Goal: Information Seeking & Learning: Check status

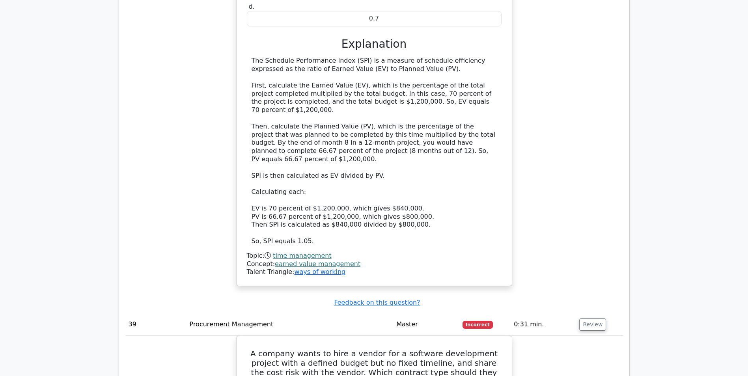
scroll to position [15351, 0]
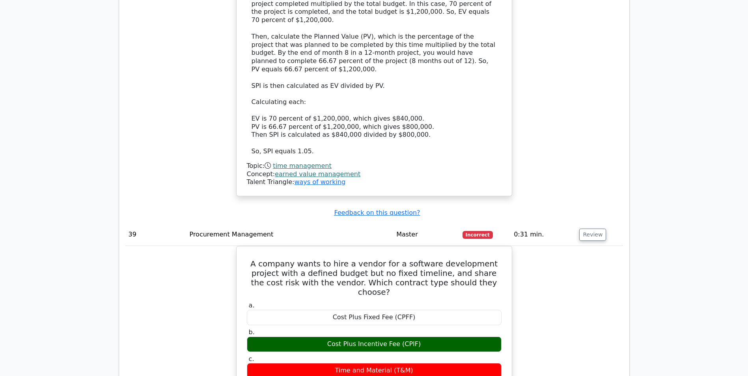
scroll to position [15430, 0]
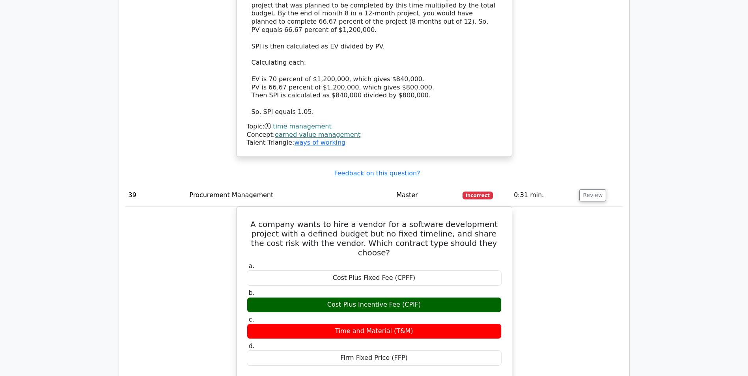
copy h5 "nearby"
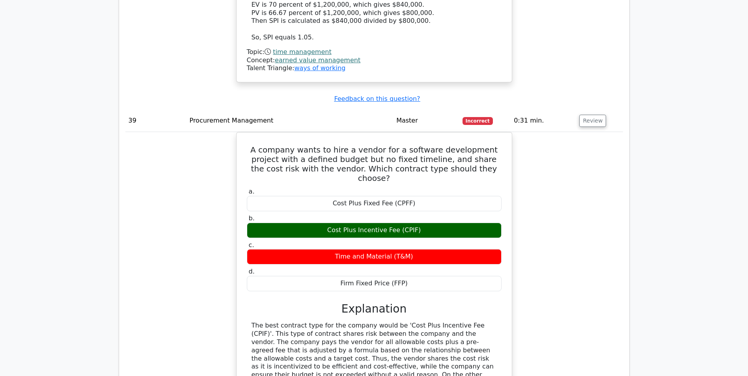
scroll to position [15509, 0]
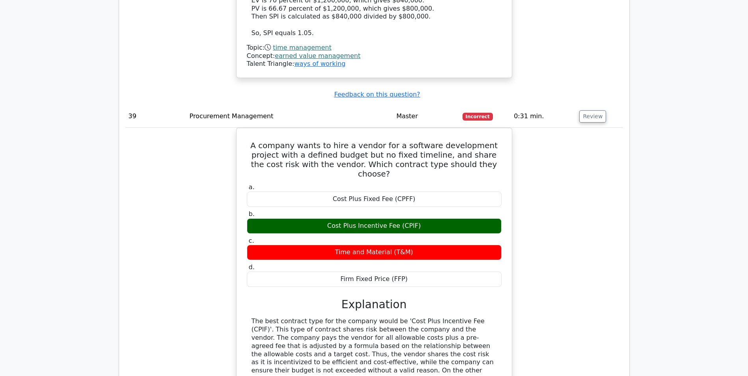
drag, startPoint x: 368, startPoint y: 228, endPoint x: 442, endPoint y: 229, distance: 74.1
drag, startPoint x: 253, startPoint y: 212, endPoint x: 371, endPoint y: 256, distance: 126.4
copy div "The correct answer is 'Cultural Service'. Ecosystem services are commonly class…"
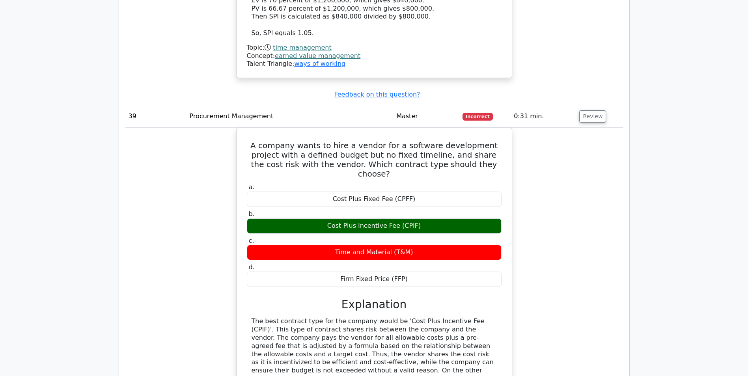
drag, startPoint x: 246, startPoint y: 55, endPoint x: 381, endPoint y: 99, distance: 142.3
drag, startPoint x: 381, startPoint y: 99, endPoint x: 356, endPoint y: 43, distance: 61.7
drag, startPoint x: 417, startPoint y: 56, endPoint x: 502, endPoint y: 57, distance: 84.7
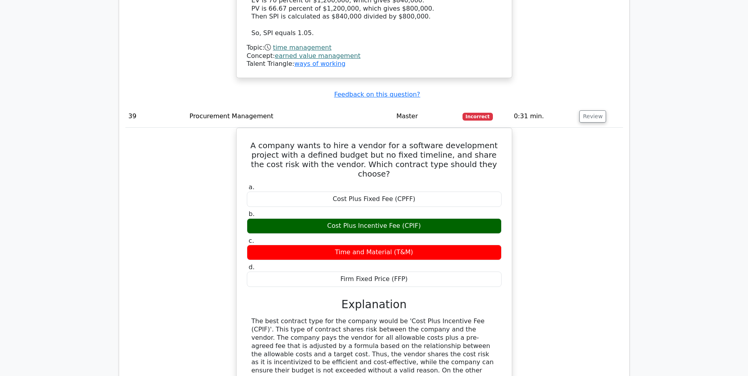
copy h5 "nearby property values."
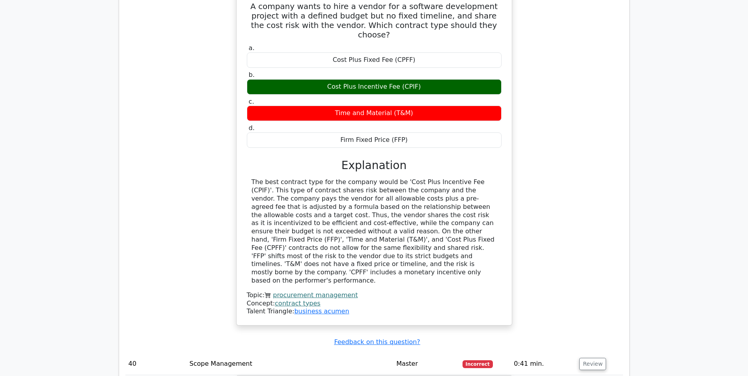
scroll to position [15667, 0]
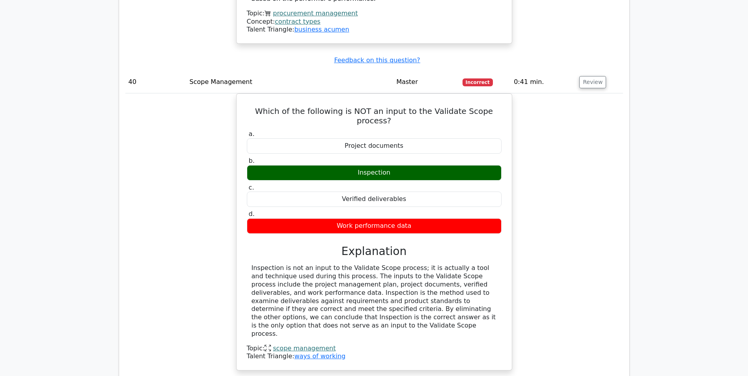
scroll to position [15943, 0]
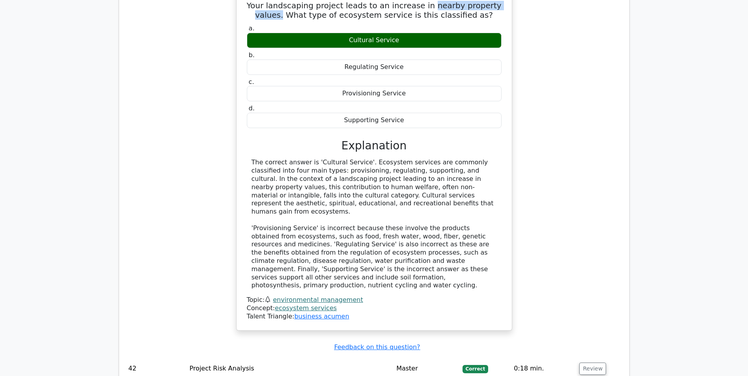
scroll to position [16376, 0]
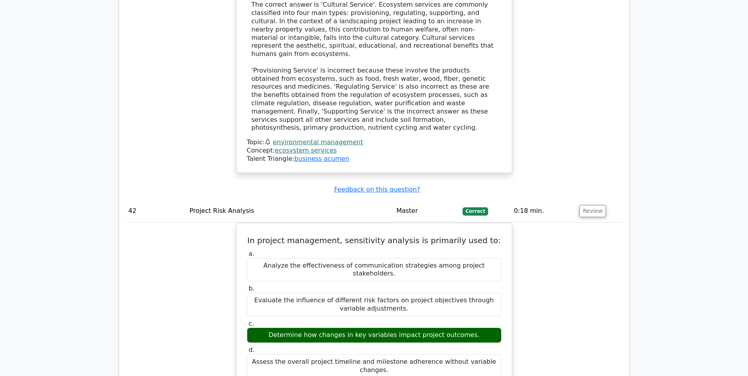
scroll to position [16534, 0]
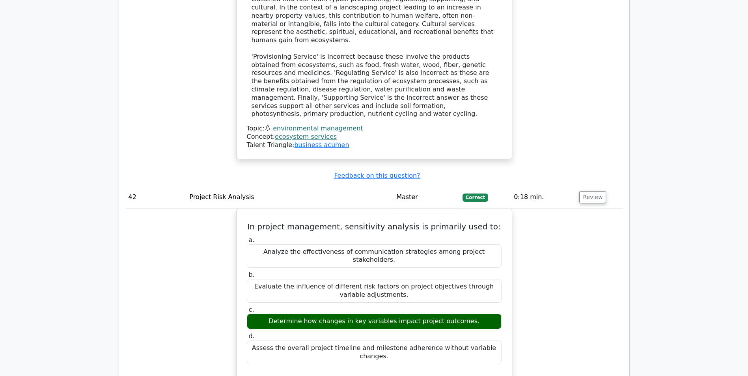
drag, startPoint x: 251, startPoint y: 100, endPoint x: 503, endPoint y: 208, distance: 274.4
copy div "Which of the following is the correct formula to calculate the Estimate to Comp…"
drag, startPoint x: 249, startPoint y: 103, endPoint x: 497, endPoint y: 303, distance: 319.0
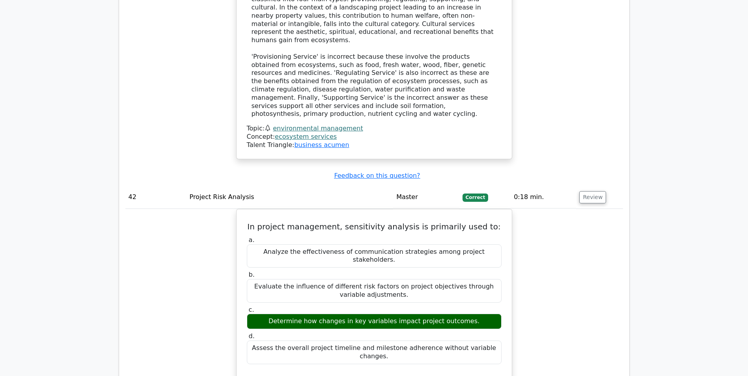
copy div "Which of the following is the correct formula to calculate the Estimate to Comp…"
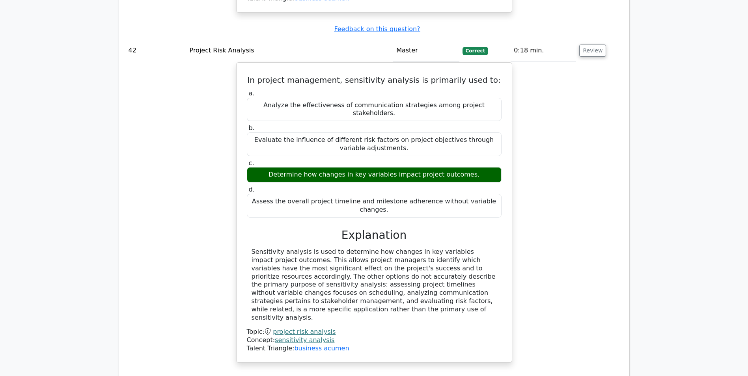
scroll to position [16692, 0]
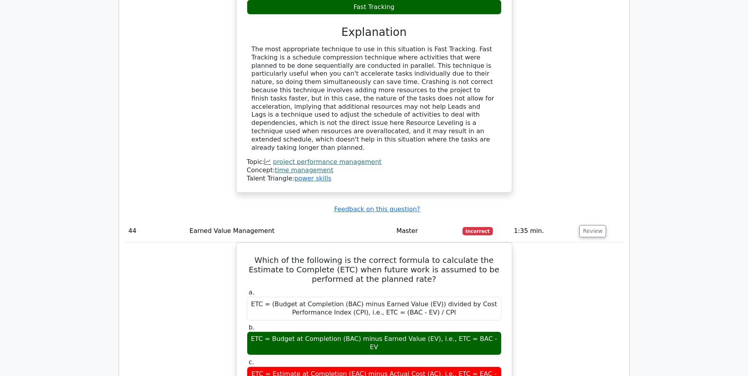
scroll to position [17243, 0]
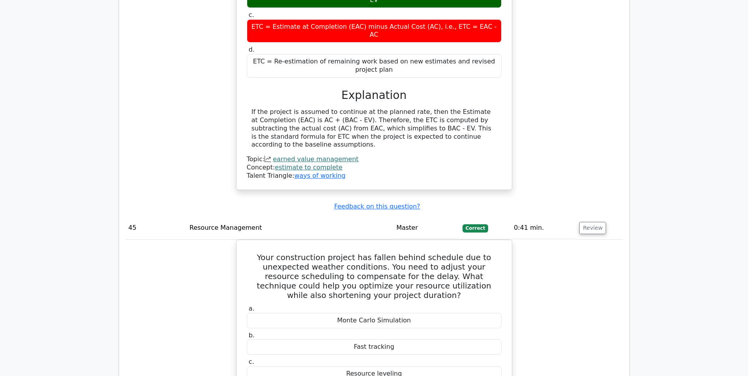
scroll to position [17598, 0]
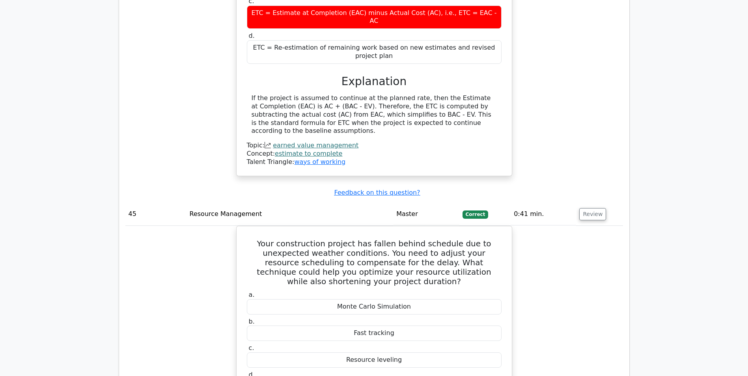
copy div "scorecard"
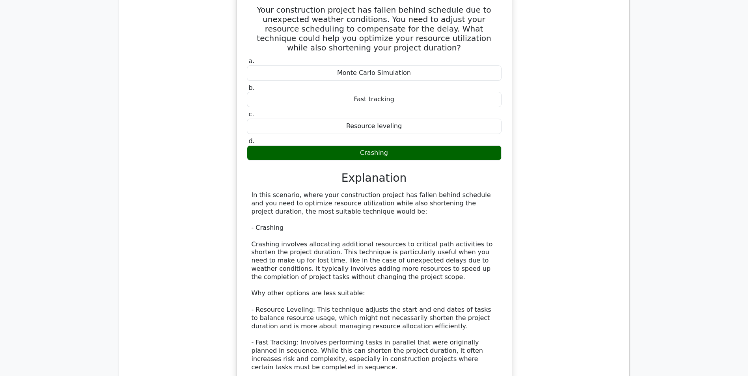
scroll to position [17834, 0]
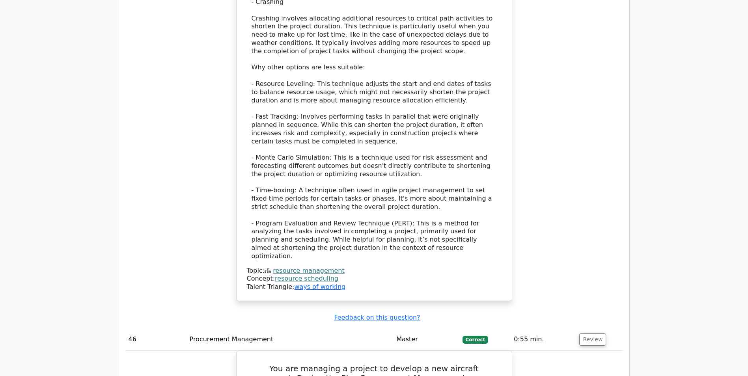
scroll to position [18071, 0]
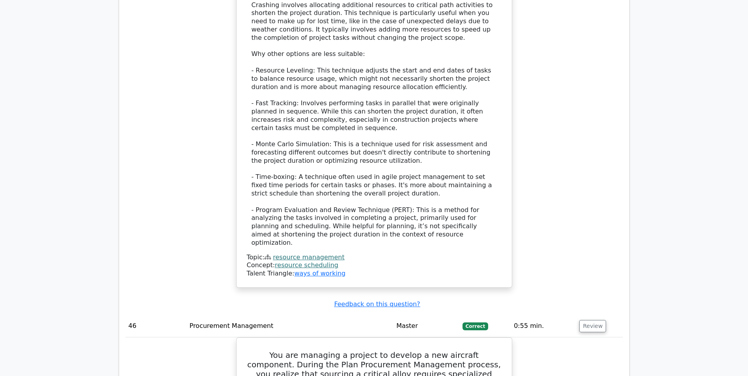
drag, startPoint x: 251, startPoint y: 41, endPoint x: 418, endPoint y: 247, distance: 265.1
copy div "Loremi dolorsit am con ADI eli s doei-temp inci-utlabor etdolor, mag aliq enima…"
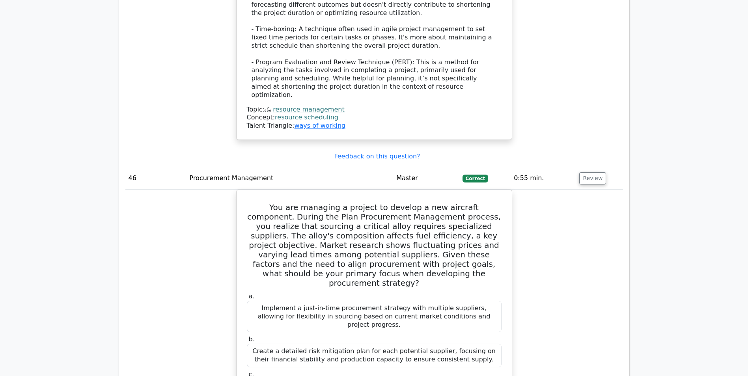
scroll to position [18268, 0]
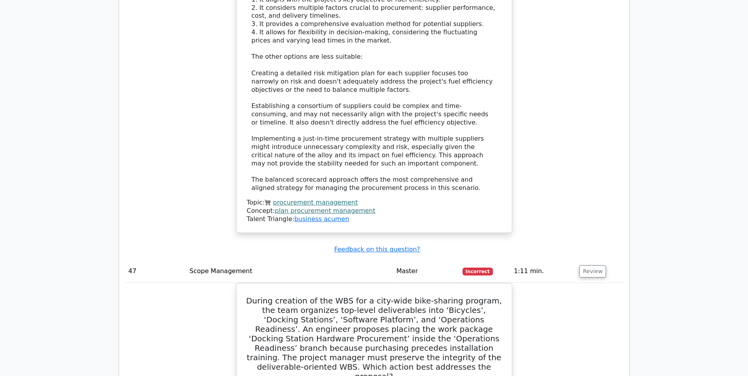
scroll to position [18820, 0]
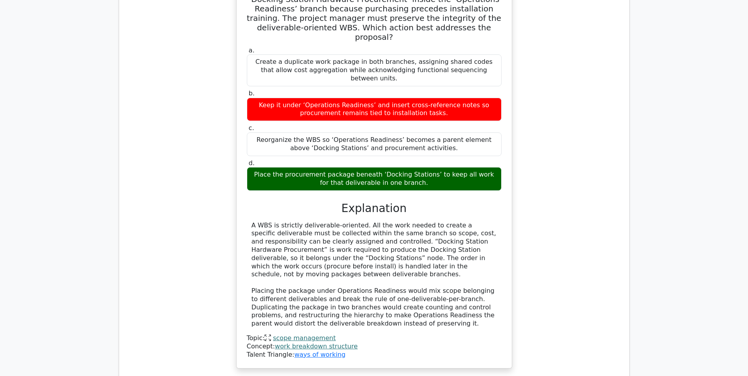
scroll to position [19135, 0]
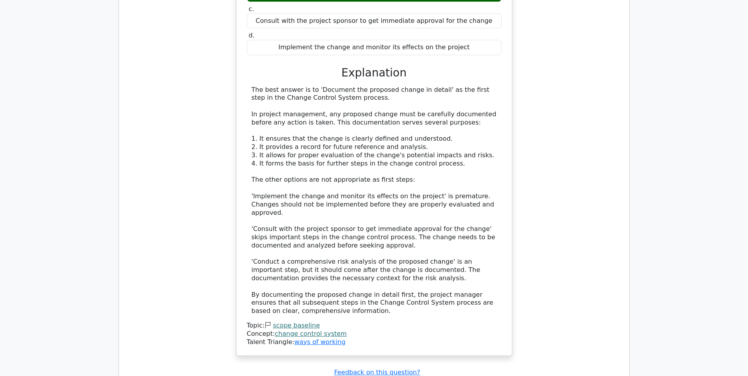
scroll to position [19648, 0]
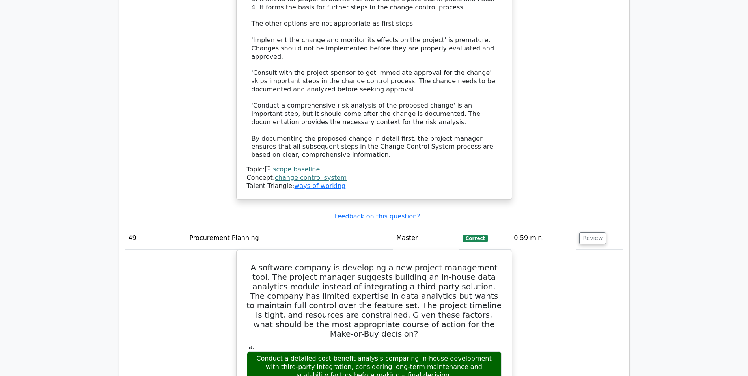
scroll to position [19805, 0]
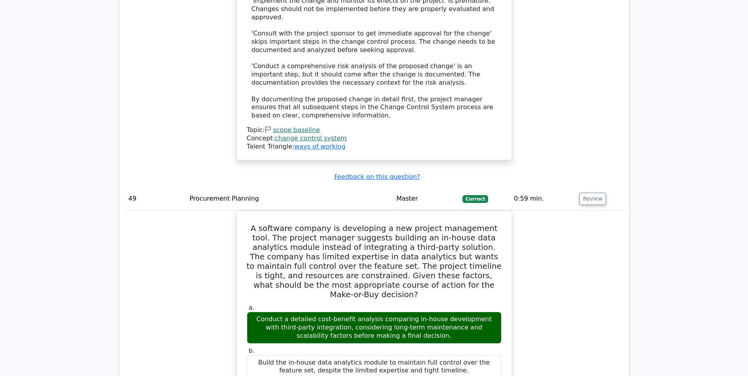
drag, startPoint x: 257, startPoint y: 125, endPoint x: 417, endPoint y: 246, distance: 200.3
drag, startPoint x: 257, startPoint y: 123, endPoint x: 417, endPoint y: 247, distance: 202.1
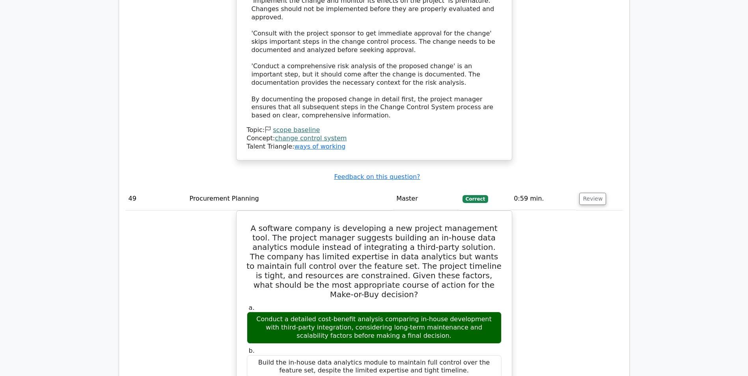
copy div "Which scheduling technique involves scheduling a project to take advantage of f…"
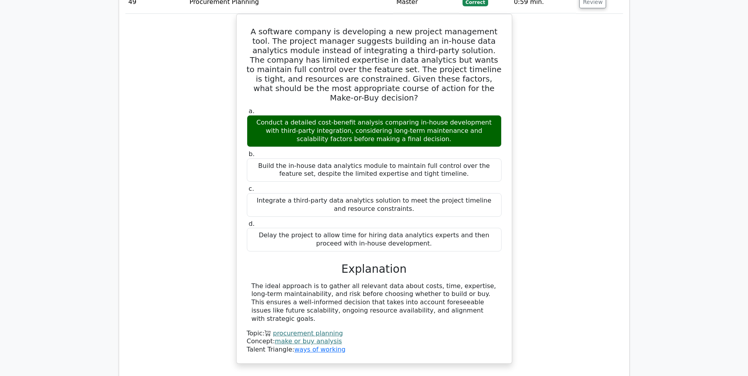
scroll to position [20002, 0]
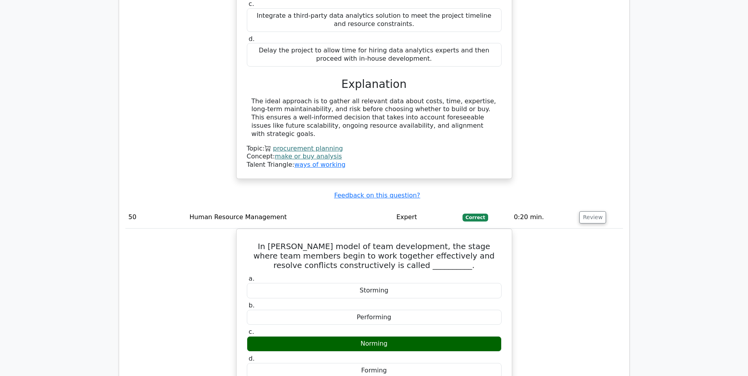
scroll to position [20199, 0]
